Goal: Task Accomplishment & Management: Complete application form

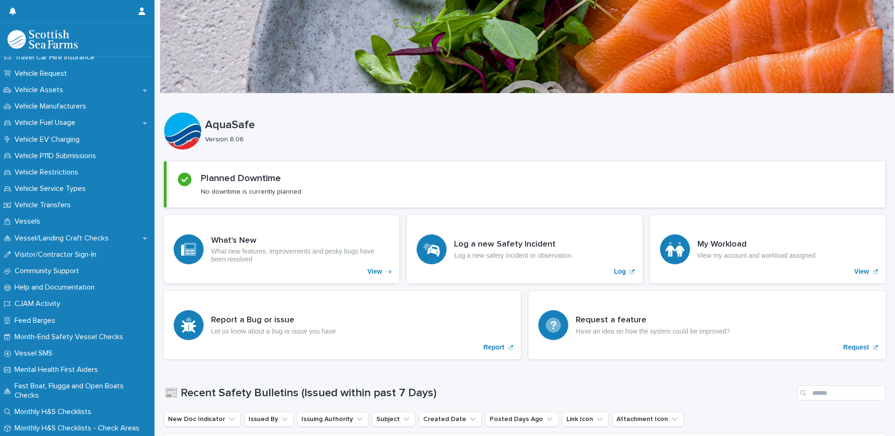
scroll to position [700, 0]
click at [95, 236] on p "Vessel/Landing Craft Checks" at bounding box center [63, 238] width 105 height 9
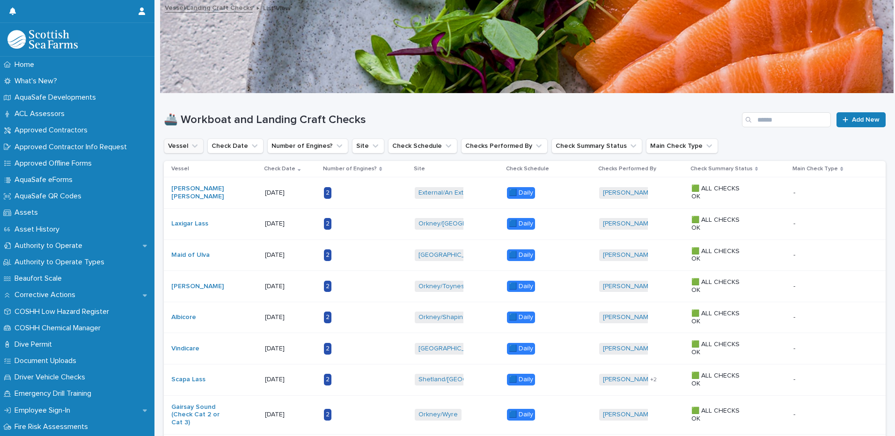
click at [194, 145] on icon "Vessel" at bounding box center [194, 145] width 9 height 9
type input "*******"
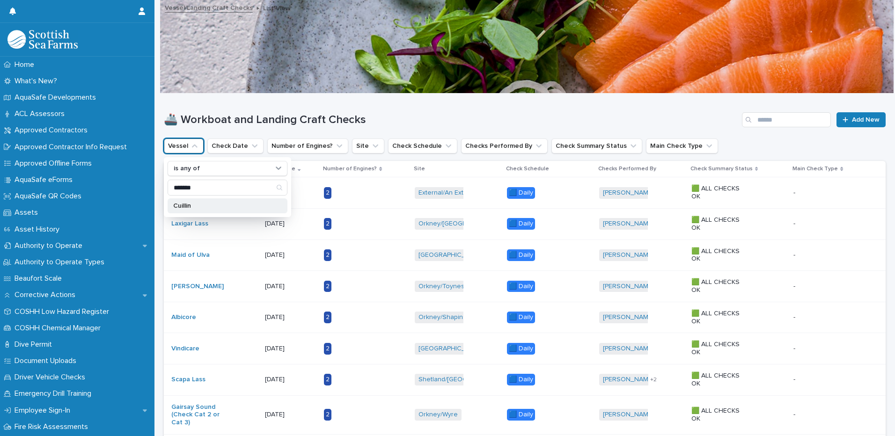
click at [190, 204] on p "Cuillin" at bounding box center [222, 206] width 99 height 7
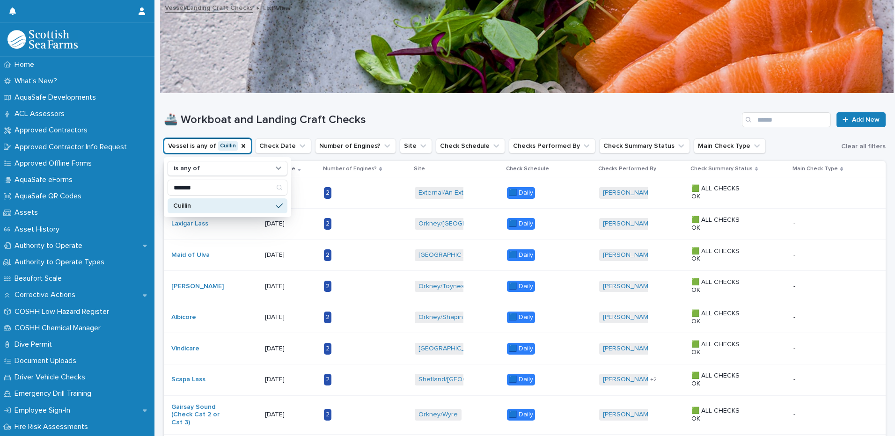
click at [253, 78] on div at bounding box center [526, 47] width 733 height 94
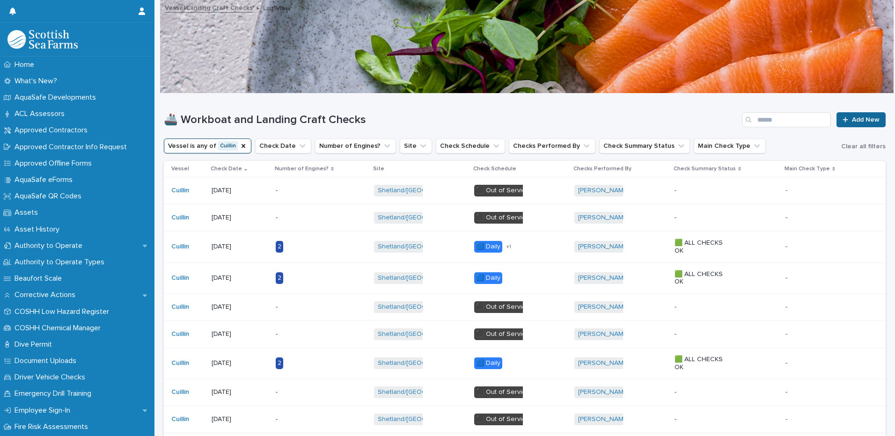
click at [860, 115] on link "Add New" at bounding box center [860, 119] width 49 height 15
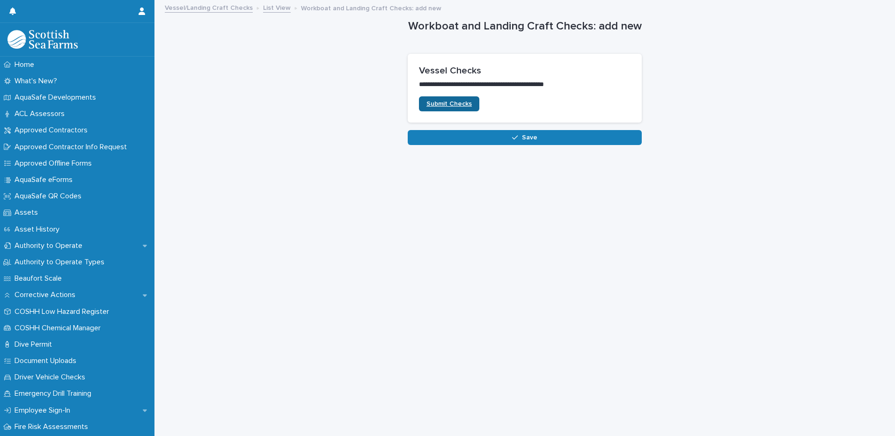
click at [460, 102] on span "Submit Checks" at bounding box center [448, 104] width 45 height 7
